Goal: Check status: Check status

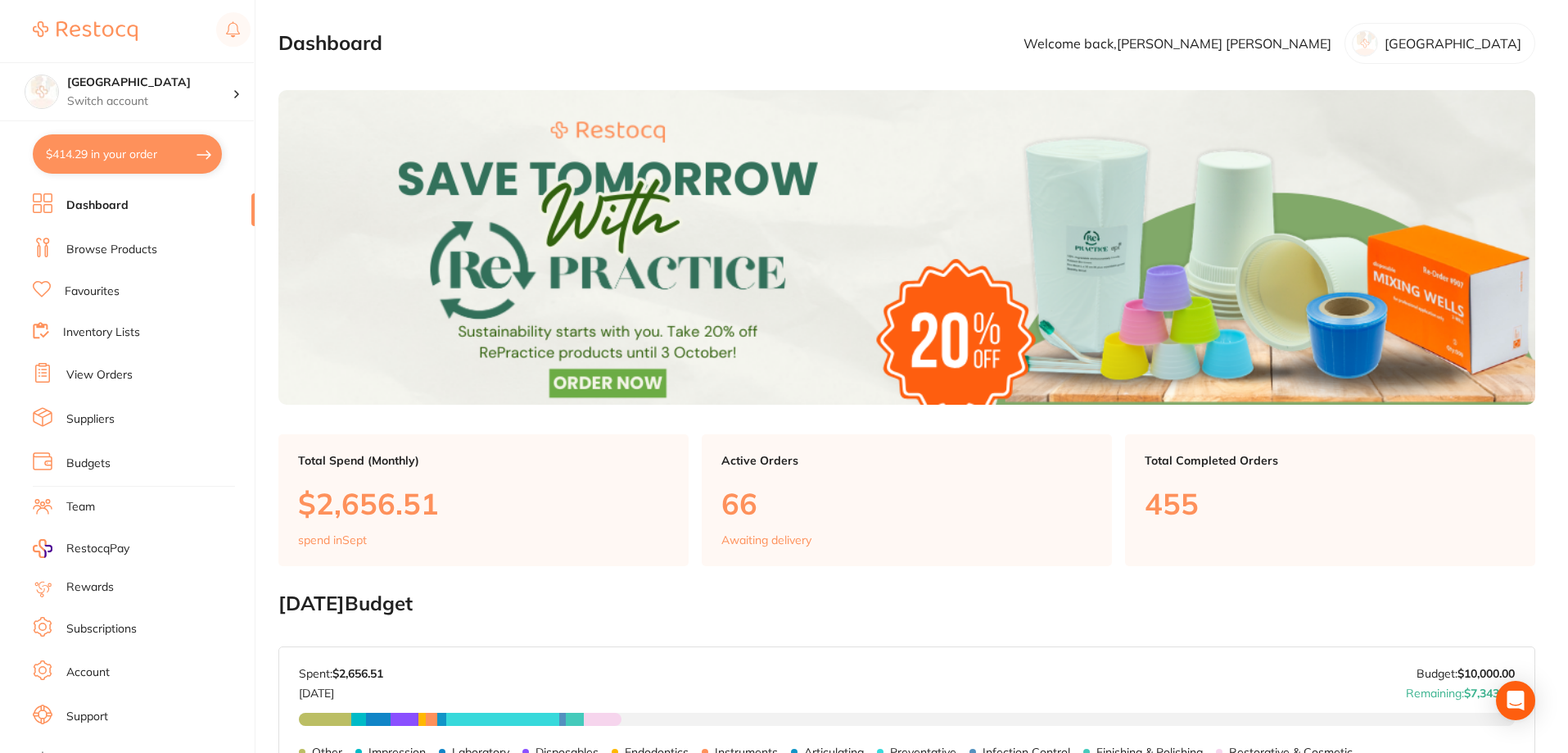
click at [104, 369] on link "View Orders" at bounding box center [100, 376] width 67 height 17
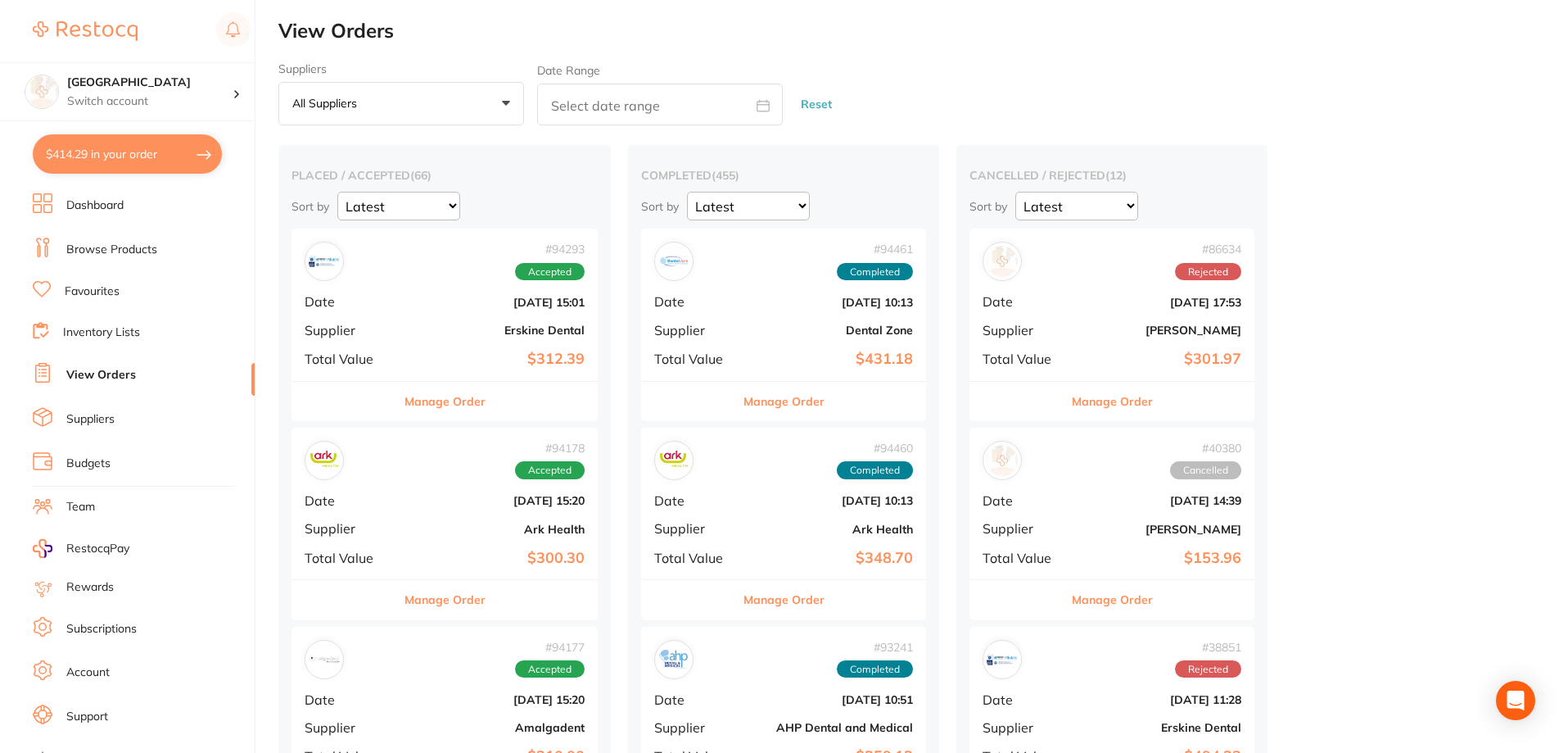
click at [439, 547] on div "# 94178 Accepted Date [DATE] 15:20 Supplier Ark Health Total Value $300.30" at bounding box center [444, 503] width 306 height 152
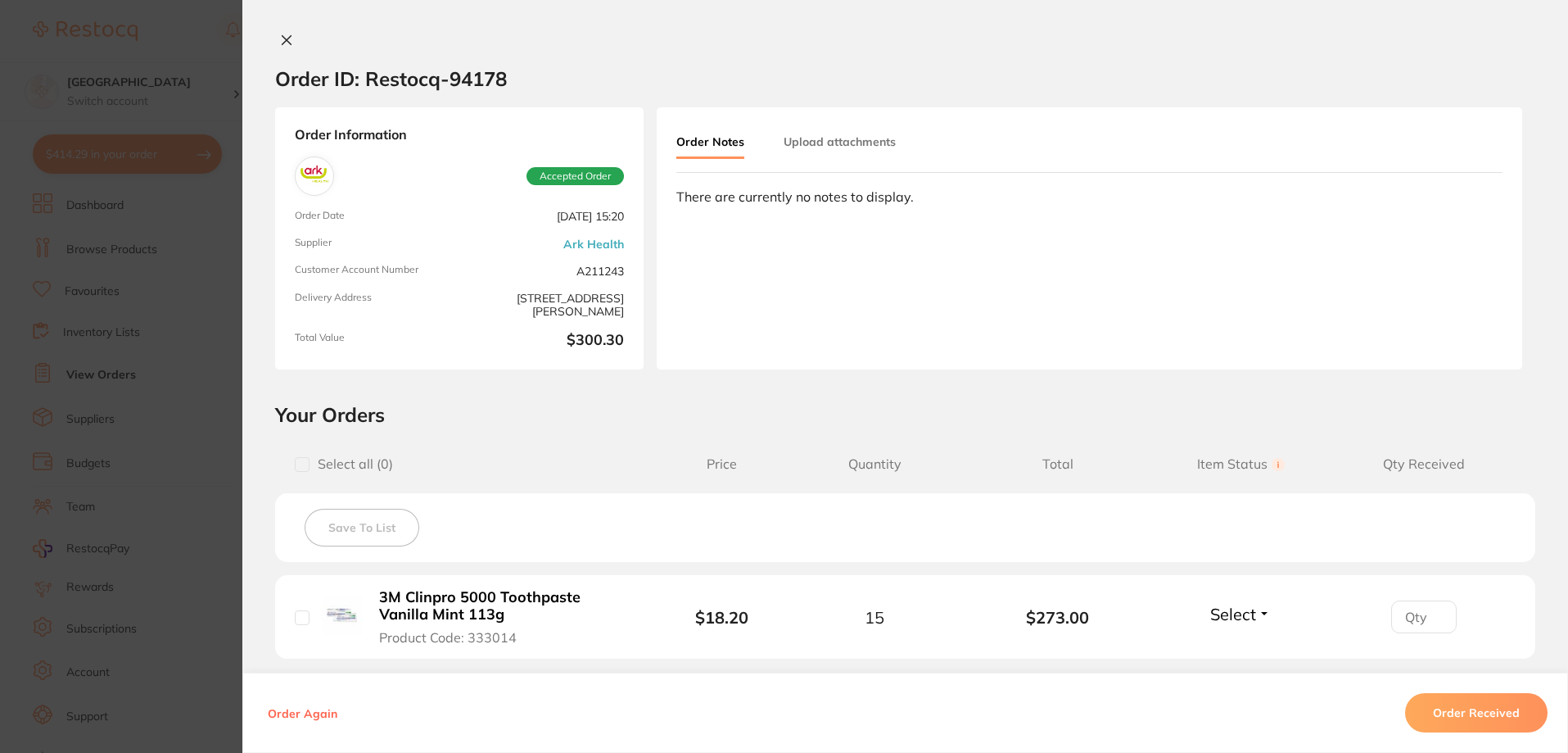
click at [285, 47] on button at bounding box center [286, 41] width 23 height 18
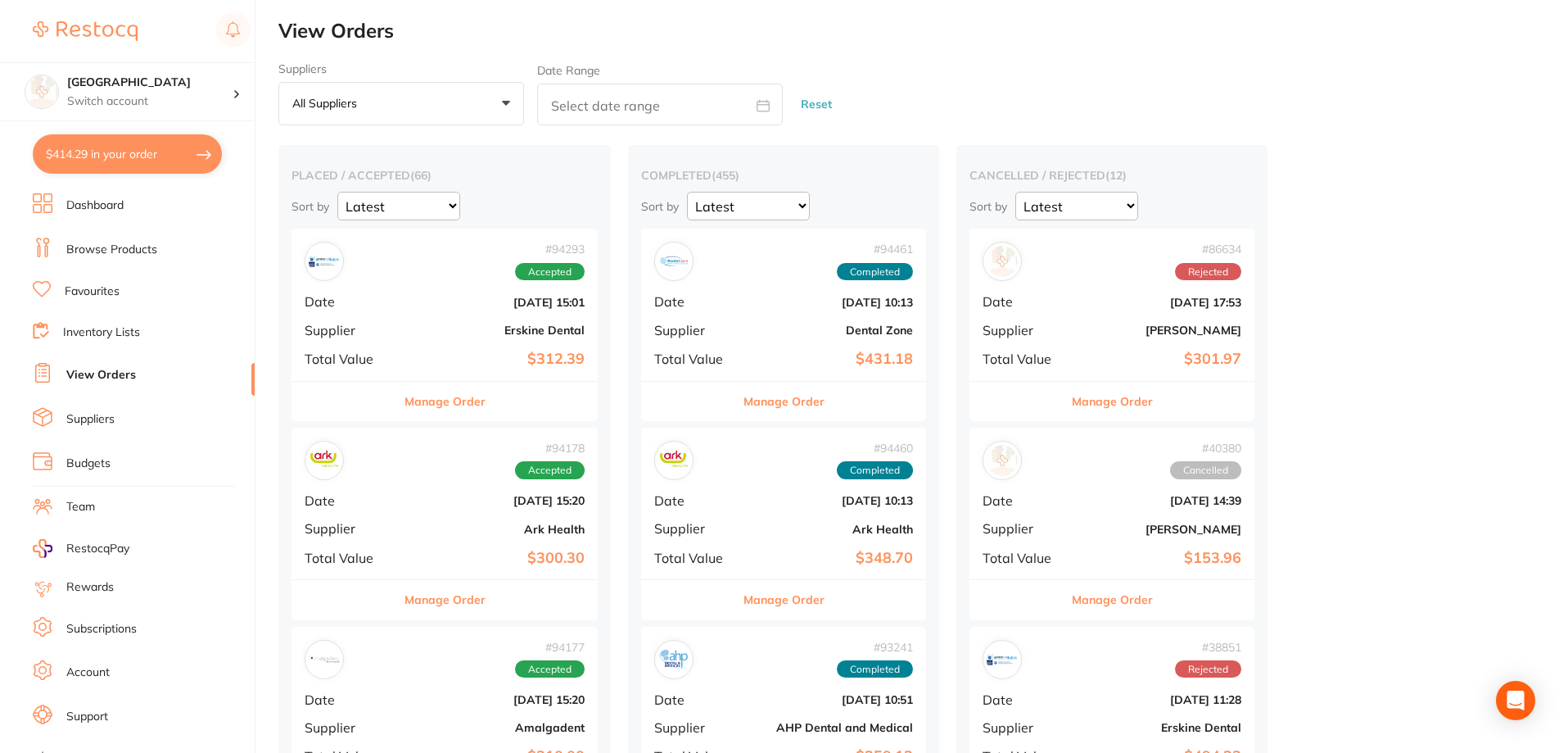
click at [369, 303] on span "Date" at bounding box center [349, 302] width 90 height 15
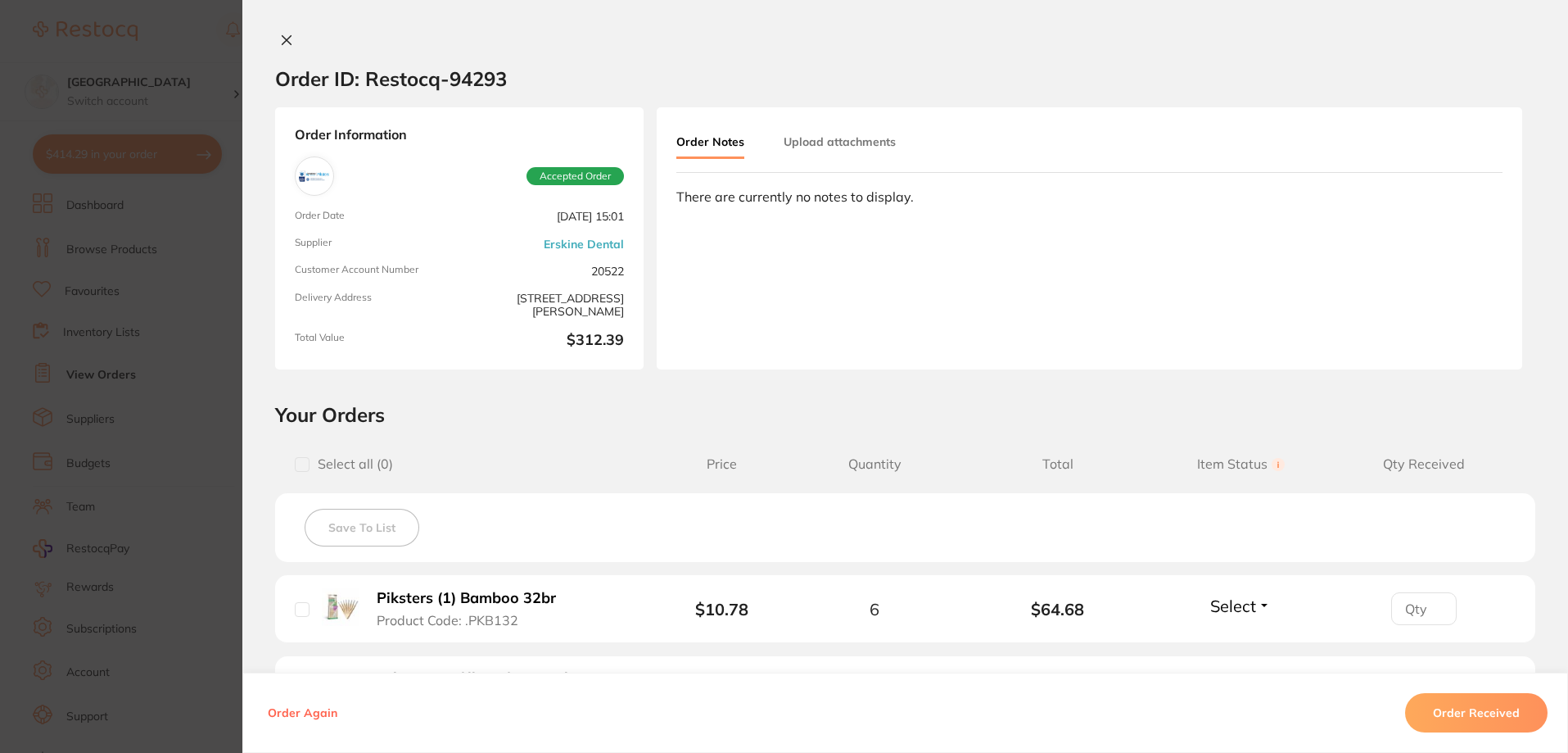
click at [282, 42] on icon at bounding box center [287, 41] width 9 height 9
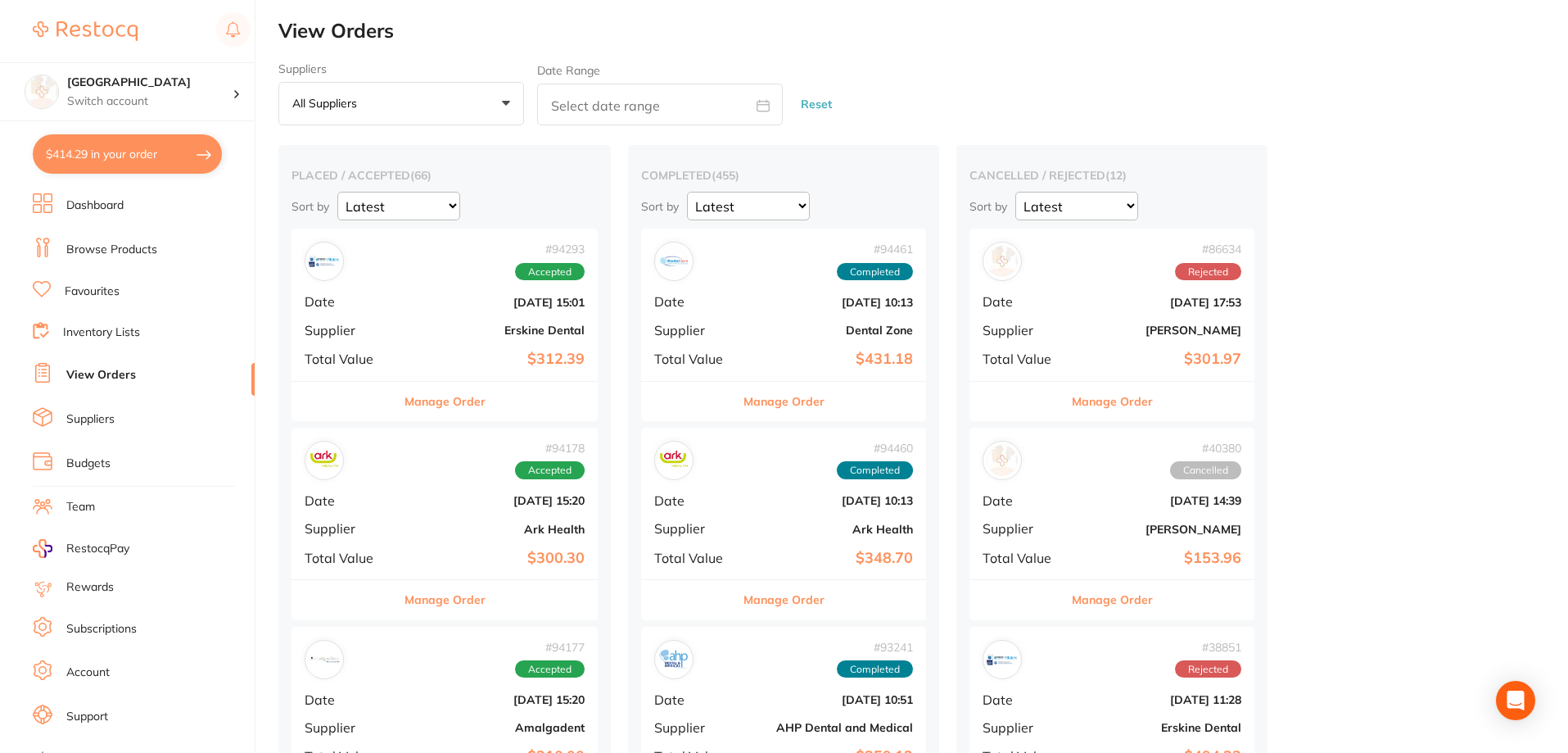
scroll to position [368, 0]
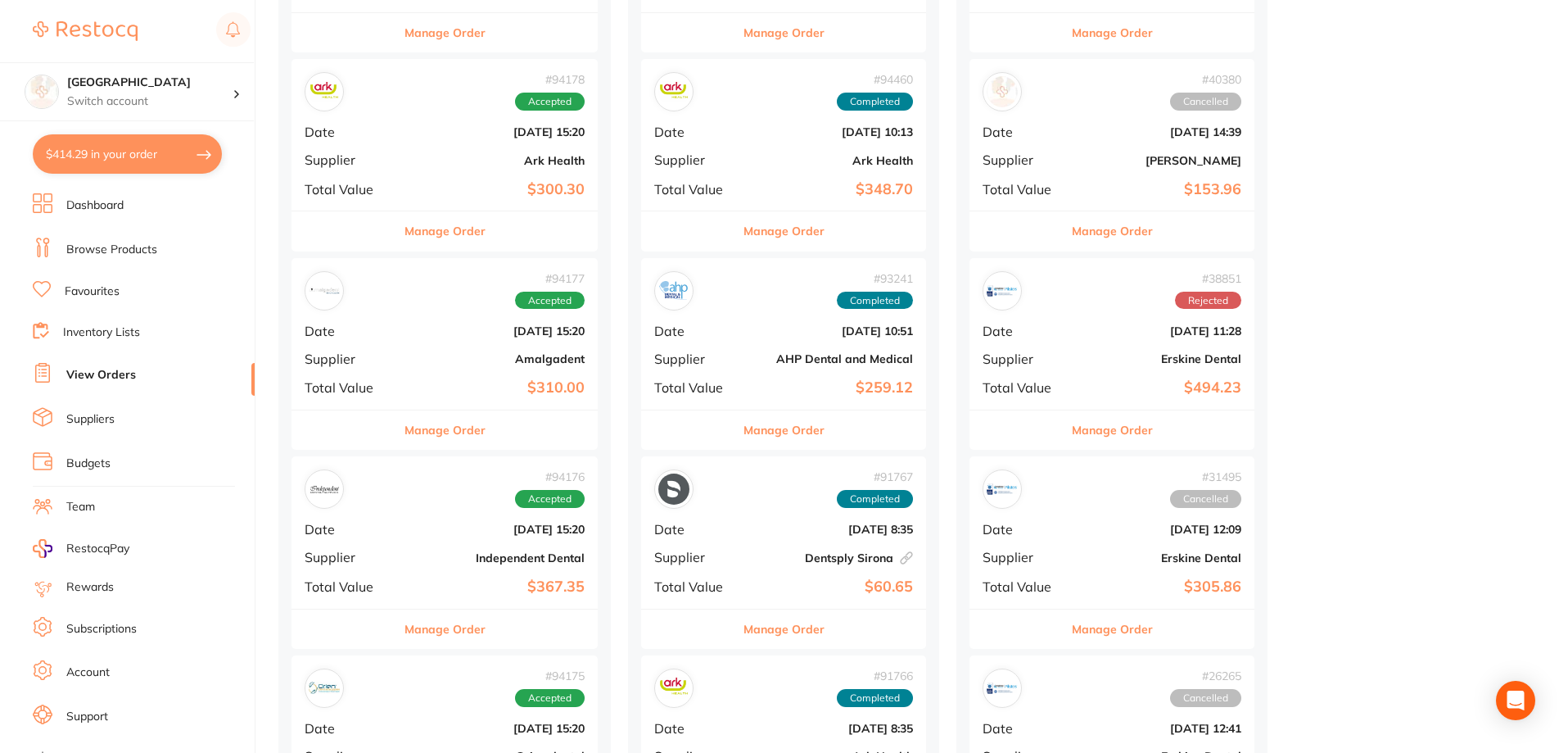
click at [454, 359] on b "Amalgadent" at bounding box center [496, 359] width 178 height 13
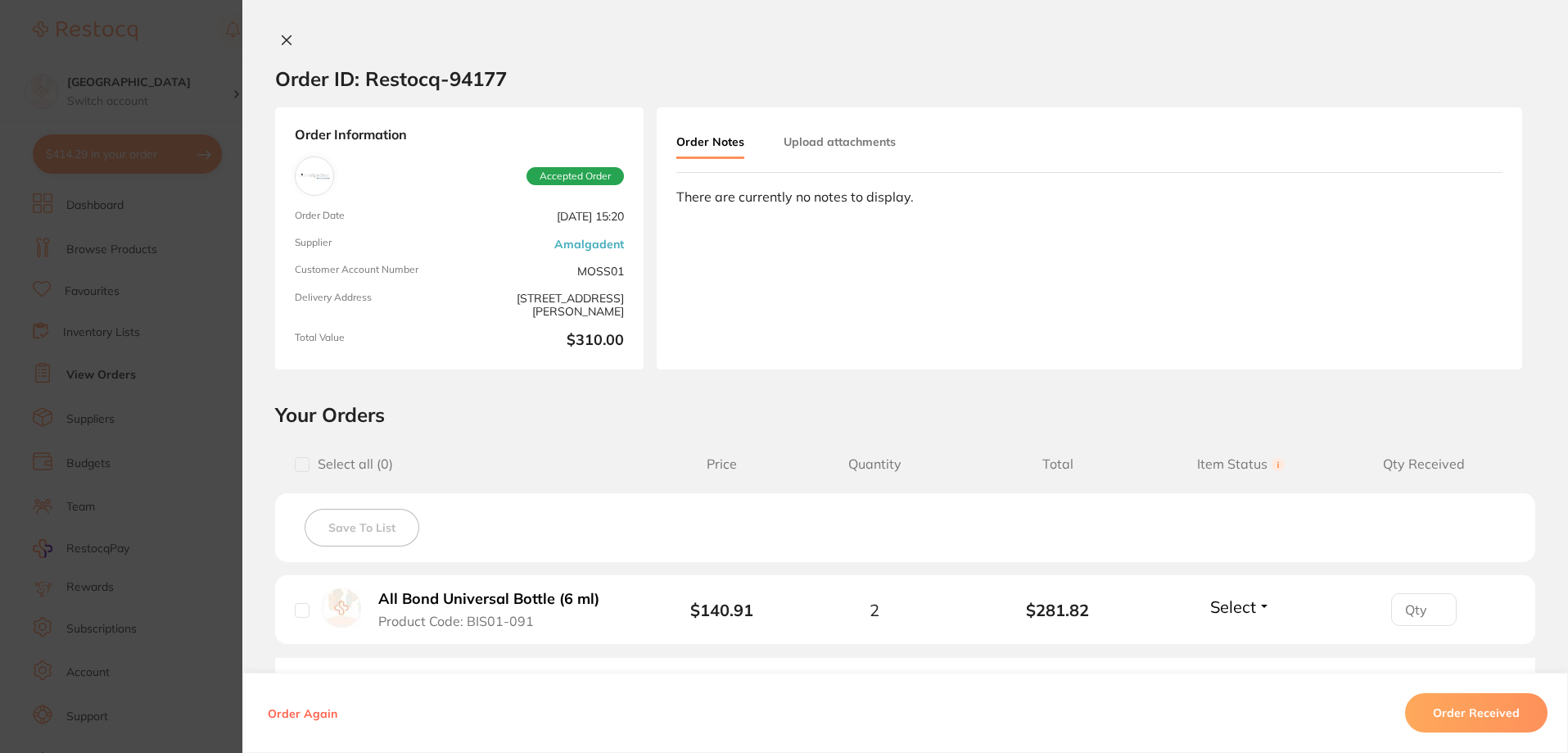
click at [280, 38] on icon at bounding box center [287, 40] width 13 height 13
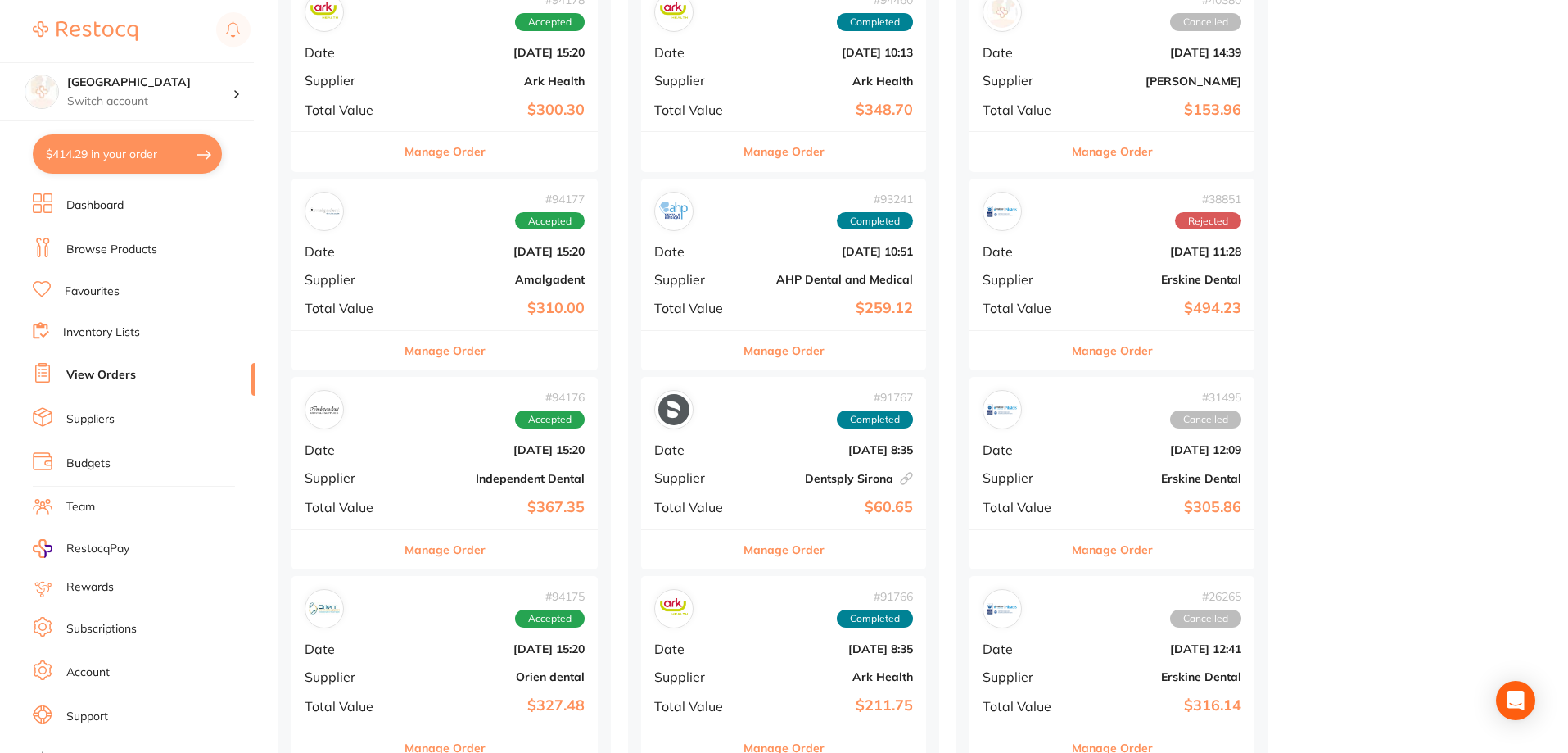
scroll to position [614, 0]
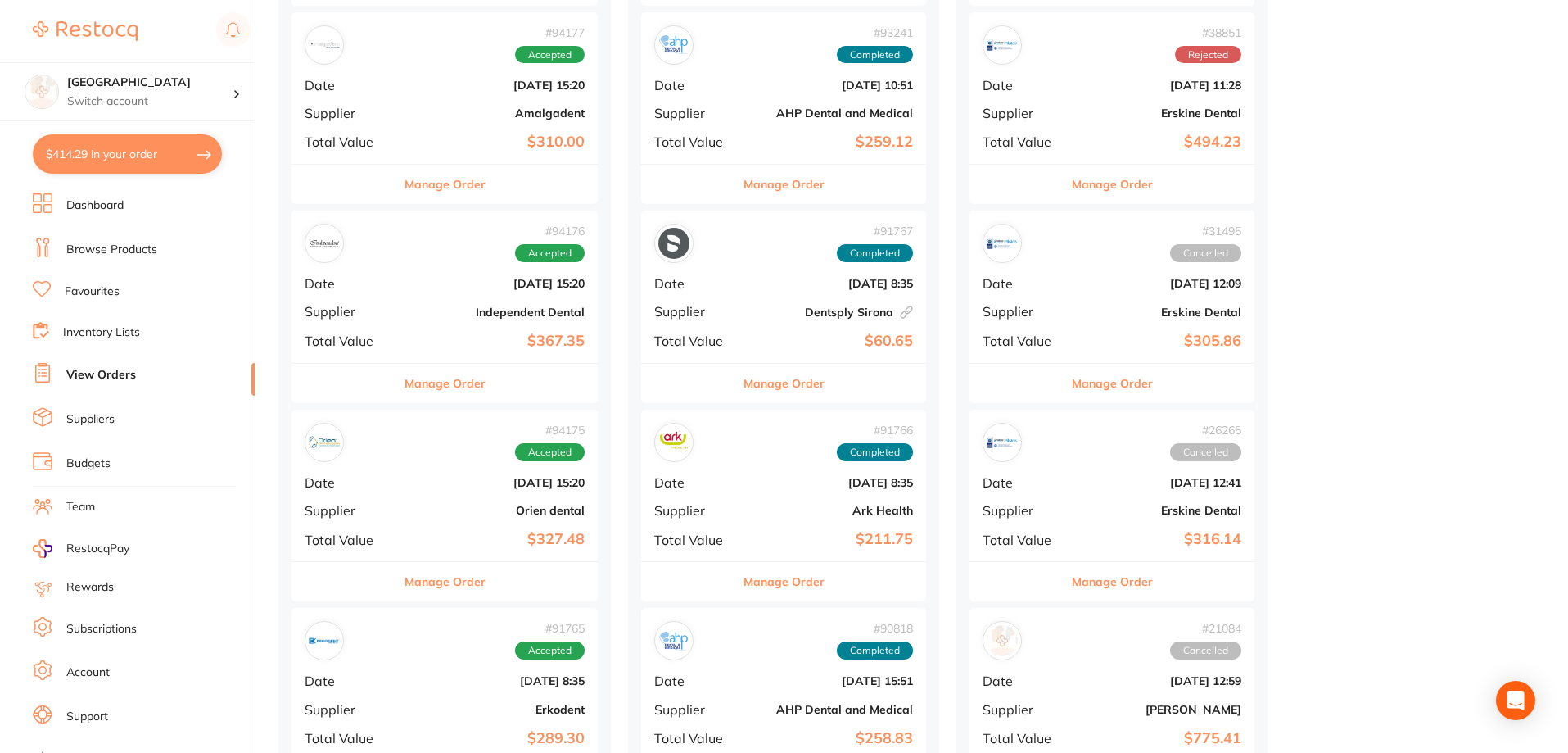
click at [432, 489] on div "# 94175 Accepted Date [DATE] 15:20 Supplier Orien dental Total Value $327.48" at bounding box center [444, 486] width 306 height 152
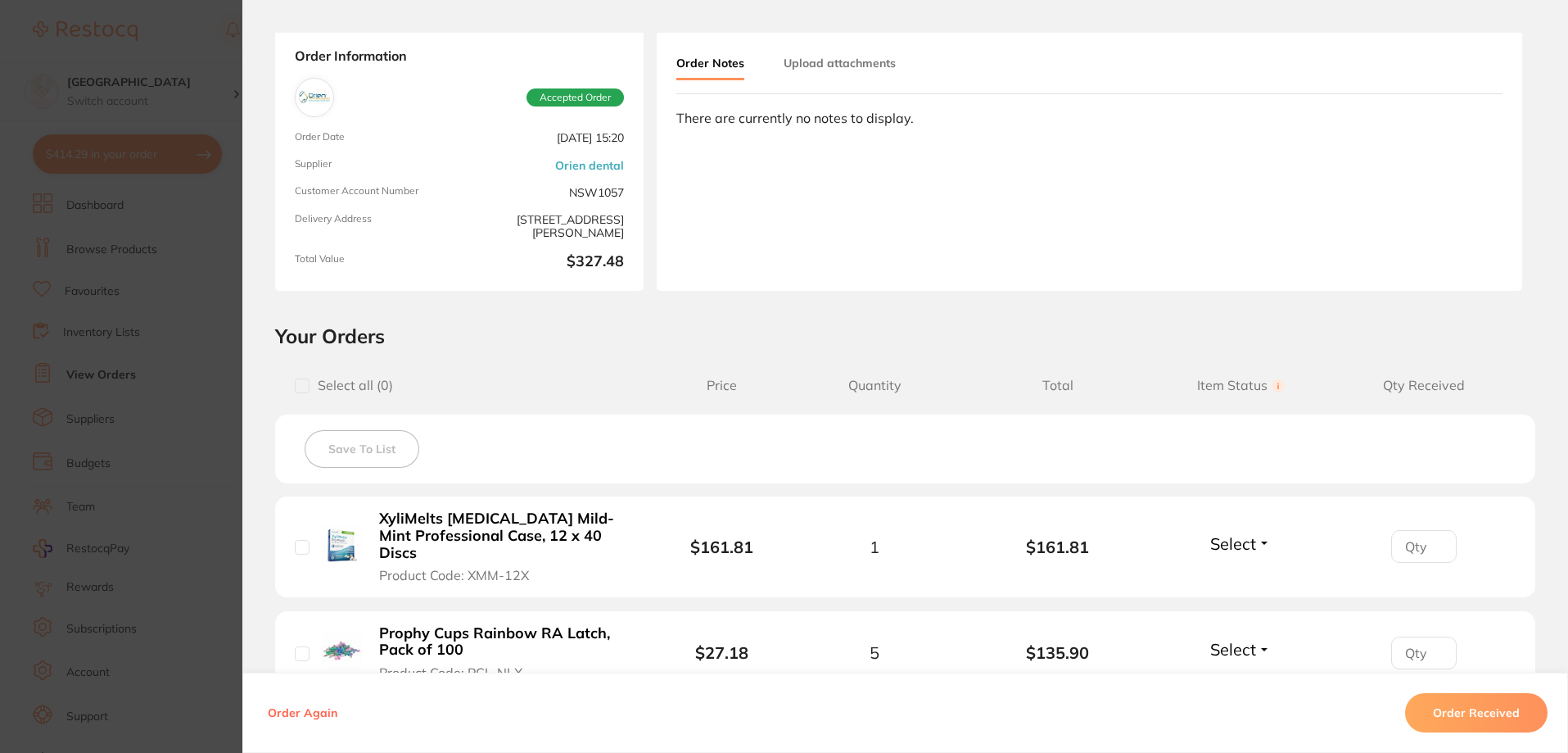
scroll to position [204, 0]
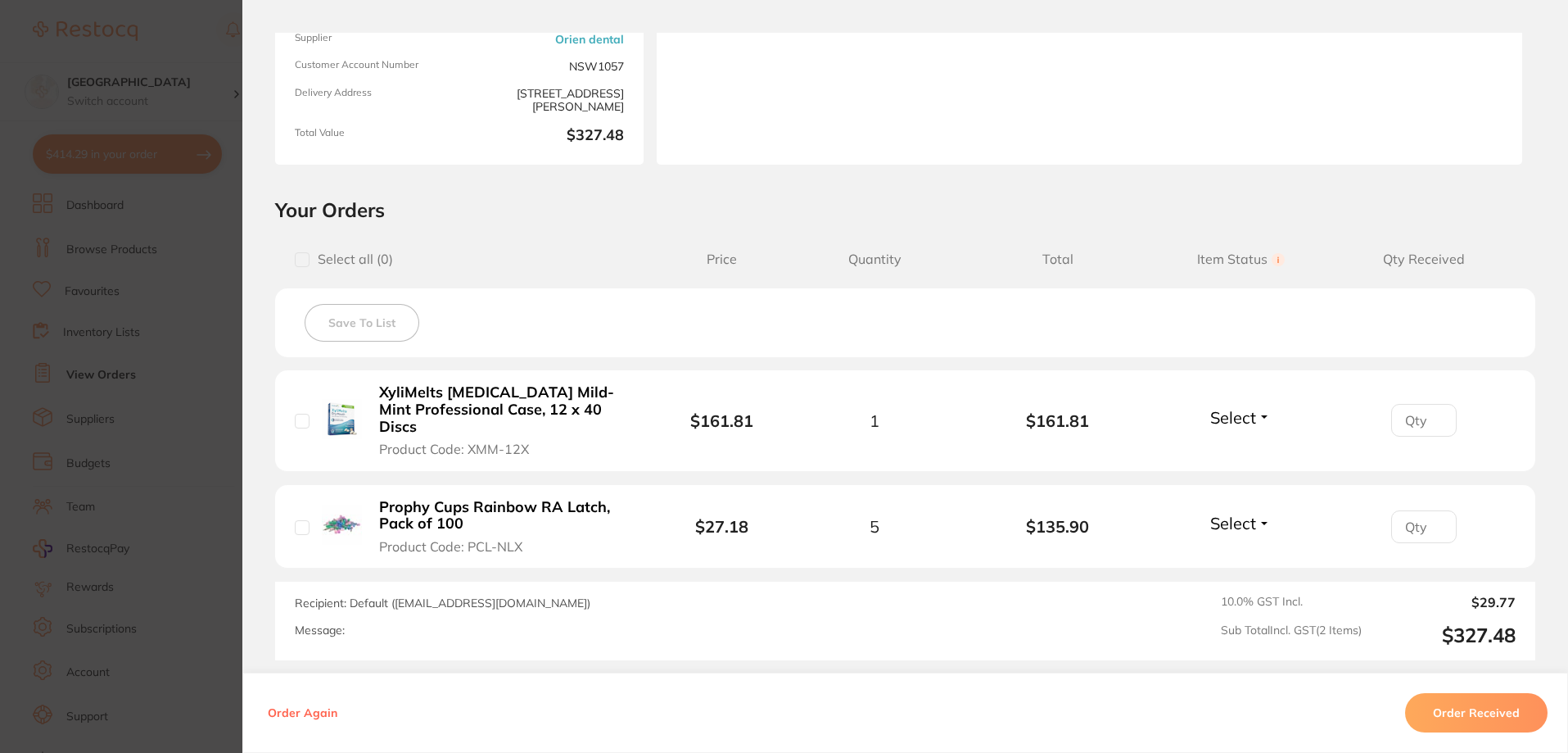
click at [196, 256] on section "Order ID: Restocq- 94175 Order Information Accepted Order Order Date [DATE] 15:…" at bounding box center [784, 376] width 1568 height 753
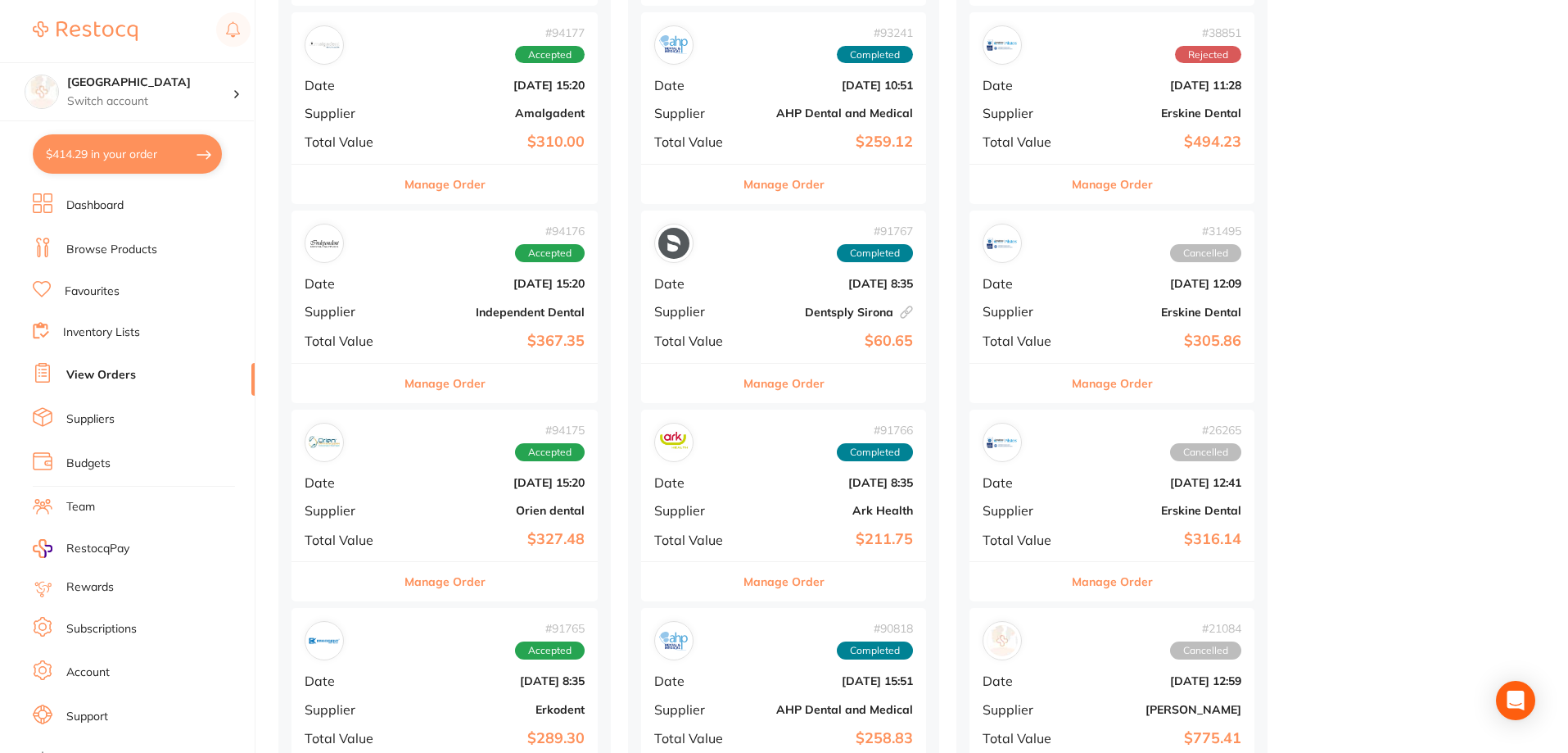
click at [396, 272] on div "# 94176 Accepted Date [DATE] 15:20 Supplier Independent Dental Total Value $367…" at bounding box center [444, 287] width 306 height 152
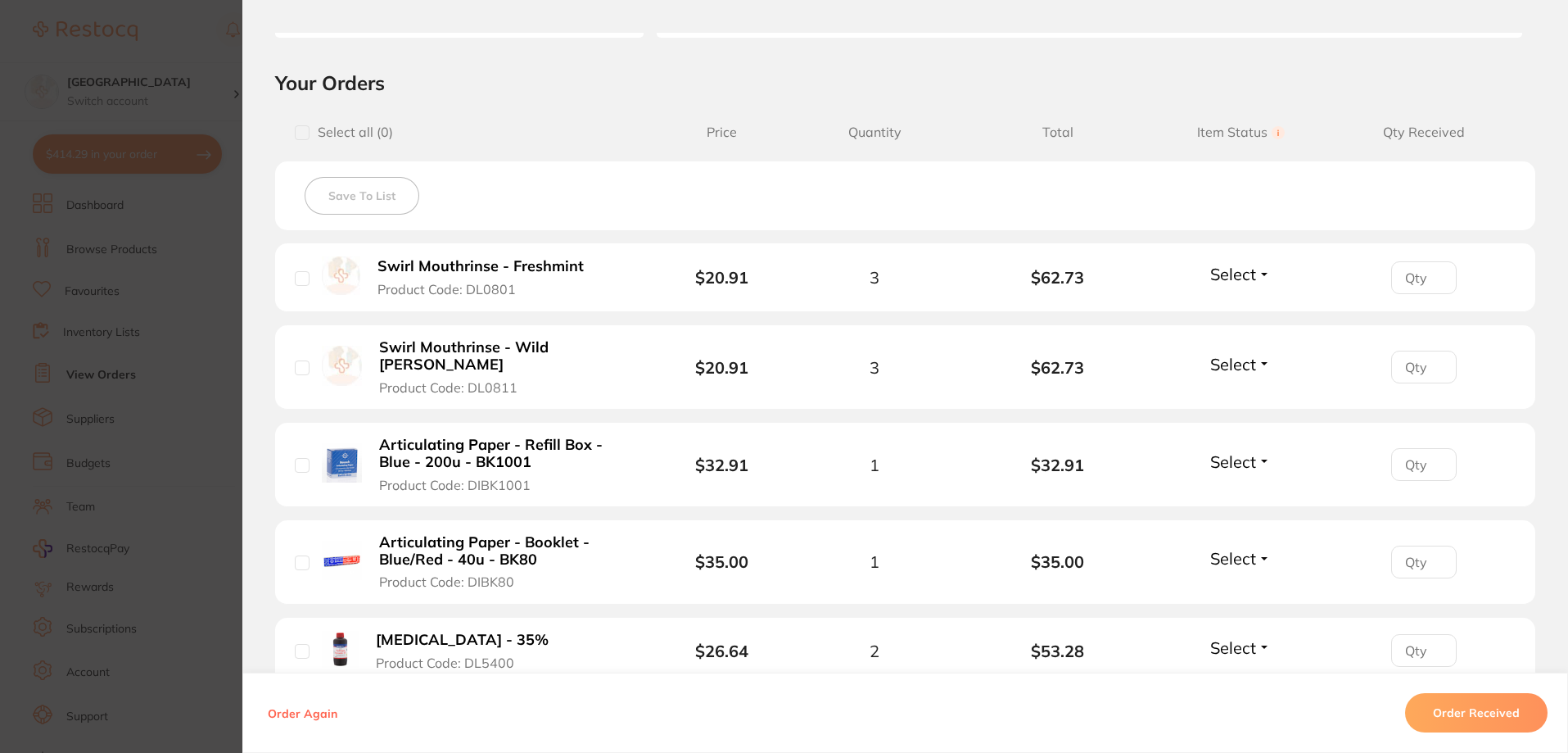
scroll to position [348, 0]
